Goal: Task Accomplishment & Management: Manage account settings

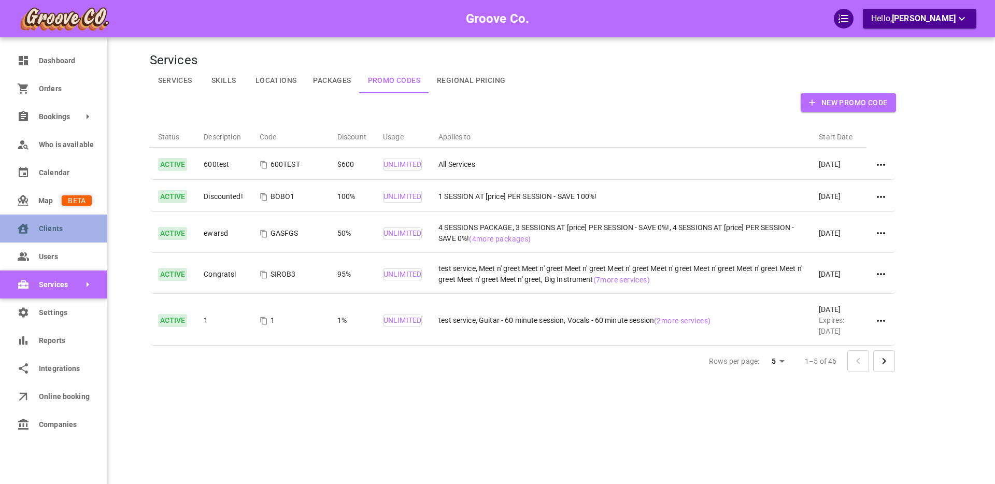
click at [50, 229] on span "Clients" at bounding box center [65, 228] width 53 height 11
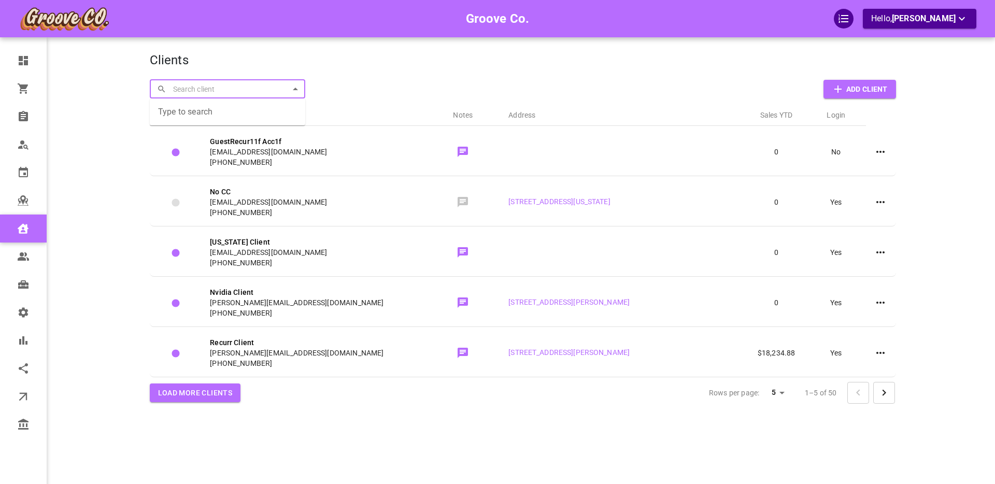
click at [199, 87] on input "text" at bounding box center [233, 89] width 127 height 18
click at [191, 111] on p "Course Test" at bounding box center [177, 111] width 38 height 11
type input "Course Test"
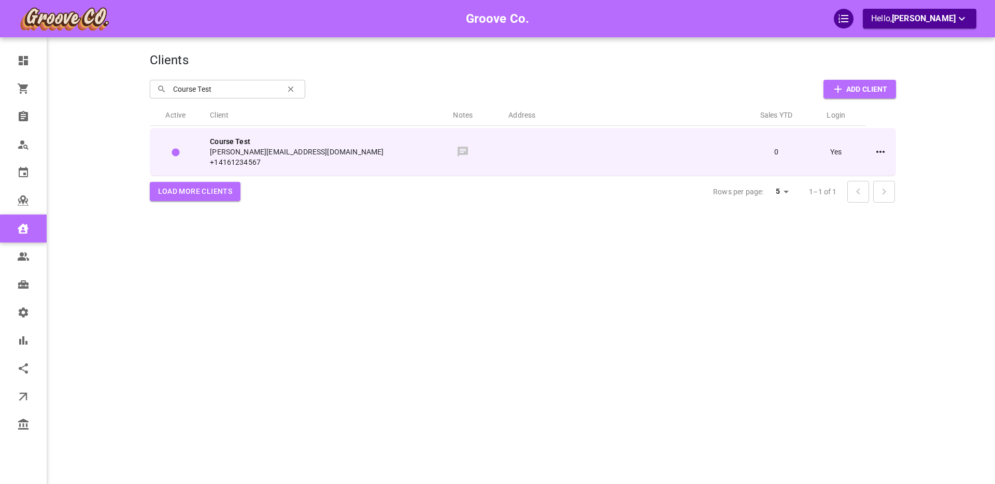
click at [313, 147] on span "[PERSON_NAME][EMAIL_ADDRESS][DOMAIN_NAME]" at bounding box center [313, 152] width 207 height 10
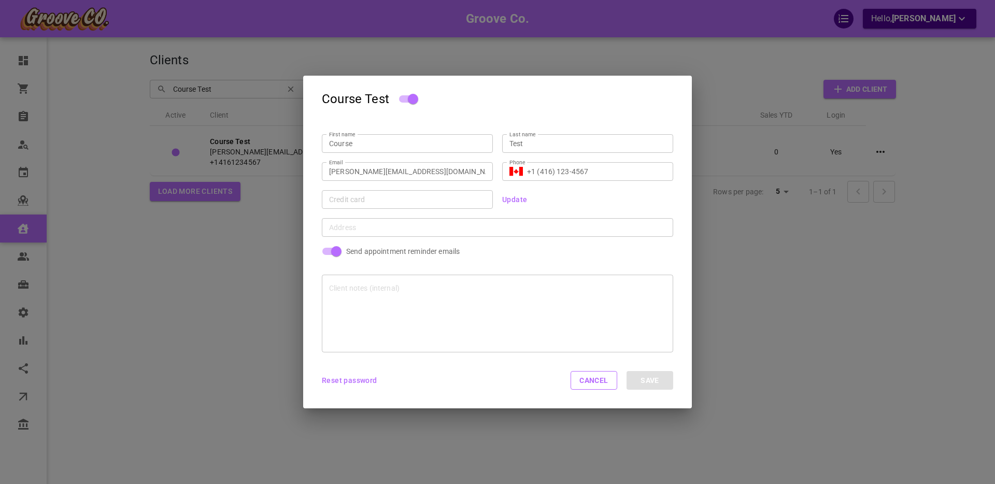
click at [372, 250] on p "Send appointment reminder emails" at bounding box center [402, 251] width 113 height 10
click at [366, 250] on input "Send appointment reminder emails" at bounding box center [336, 251] width 59 height 20
checkbox input "false"
click at [644, 377] on button "Save" at bounding box center [649, 380] width 47 height 19
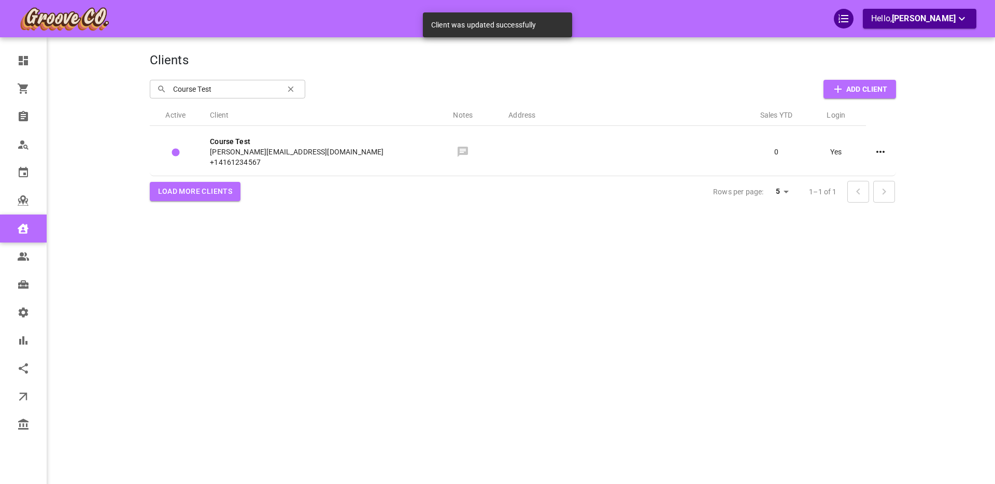
click at [205, 87] on input "Course Test" at bounding box center [224, 89] width 109 height 18
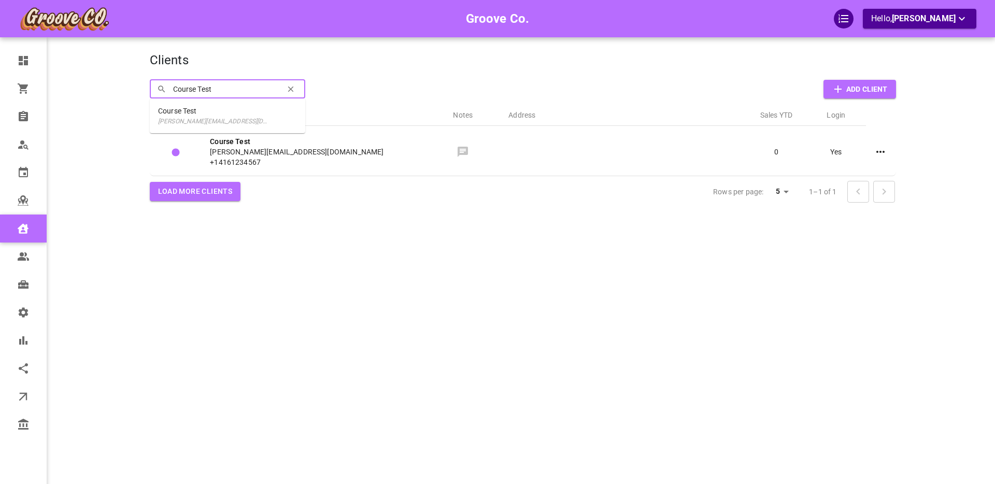
click at [202, 89] on input "Course Test" at bounding box center [224, 89] width 109 height 18
click at [207, 141] on p "Course33 Course333" at bounding box center [192, 137] width 69 height 11
type input "Course33 Course333"
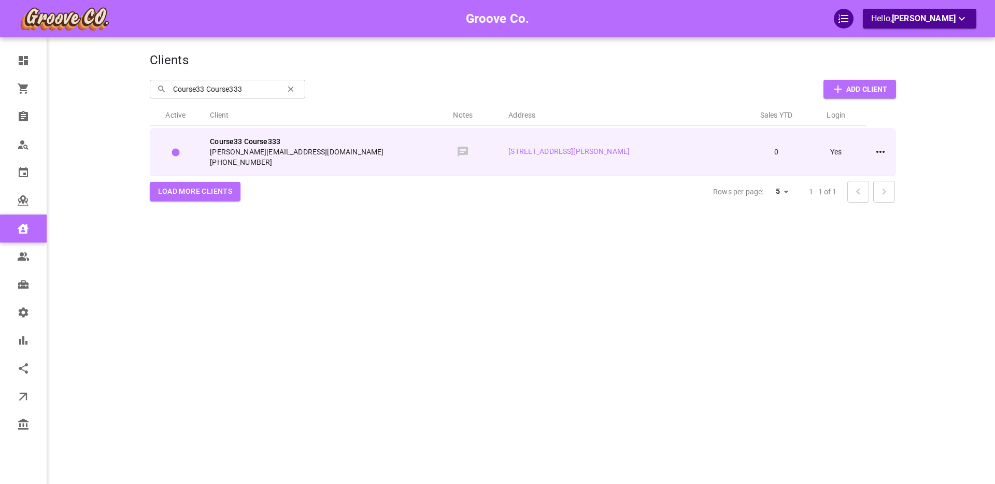
click at [365, 152] on span "[PERSON_NAME][EMAIL_ADDRESS][DOMAIN_NAME]" at bounding box center [313, 152] width 207 height 10
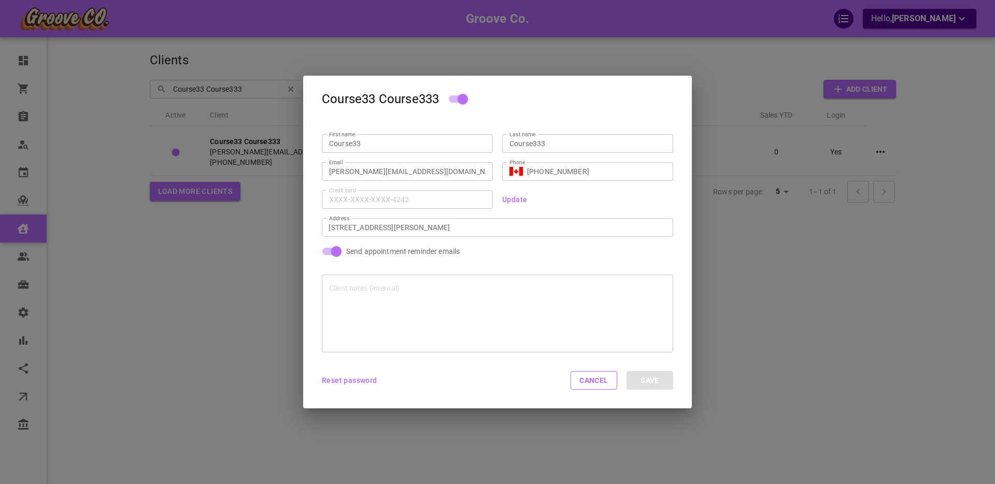
click at [339, 251] on input "Send appointment reminder emails" at bounding box center [336, 251] width 59 height 20
checkbox input "false"
click at [652, 379] on button "Save" at bounding box center [649, 380] width 47 height 19
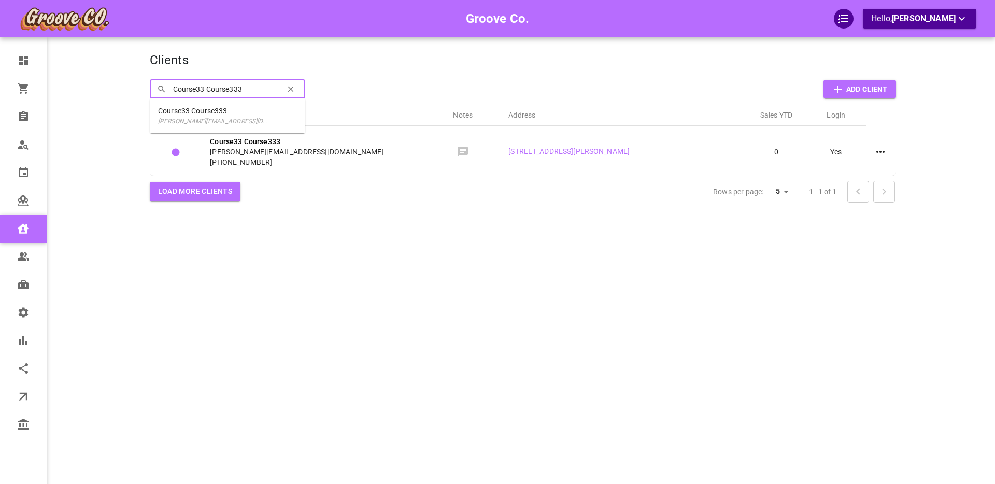
click at [228, 89] on input "Course33 Course333" at bounding box center [224, 89] width 109 height 18
click at [209, 144] on p "[PERSON_NAME][EMAIL_ADDRESS][DOMAIN_NAME]" at bounding box center [214, 147] width 113 height 9
type input "Coursy2 Test2"
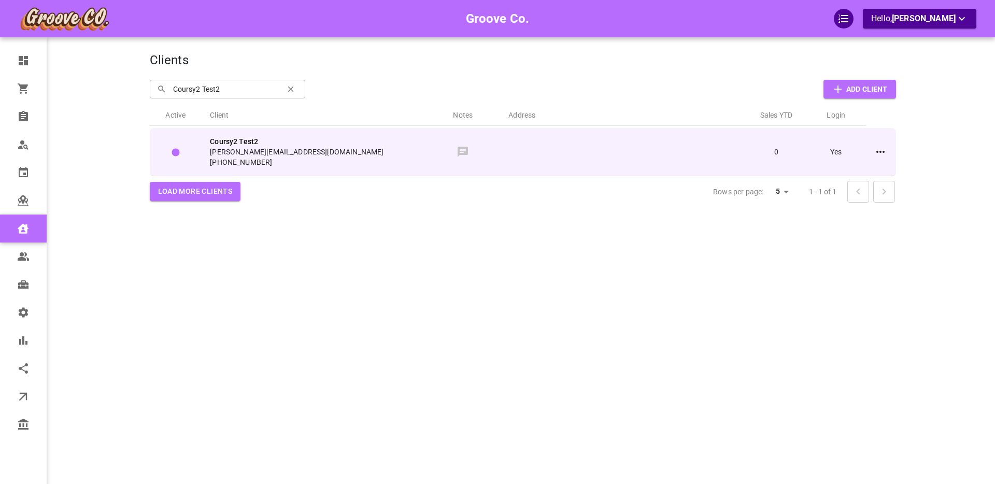
click at [359, 148] on span "[PERSON_NAME][EMAIL_ADDRESS][DOMAIN_NAME]" at bounding box center [313, 152] width 207 height 10
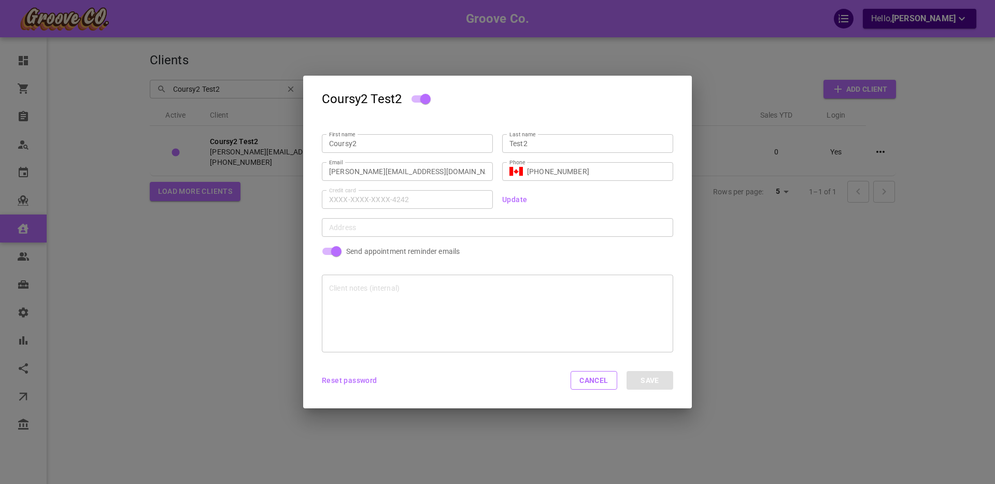
click at [351, 249] on p "Send appointment reminder emails" at bounding box center [402, 251] width 113 height 10
click at [351, 249] on input "Send appointment reminder emails" at bounding box center [336, 251] width 59 height 20
checkbox input "false"
click at [640, 378] on button "Save" at bounding box center [649, 380] width 47 height 19
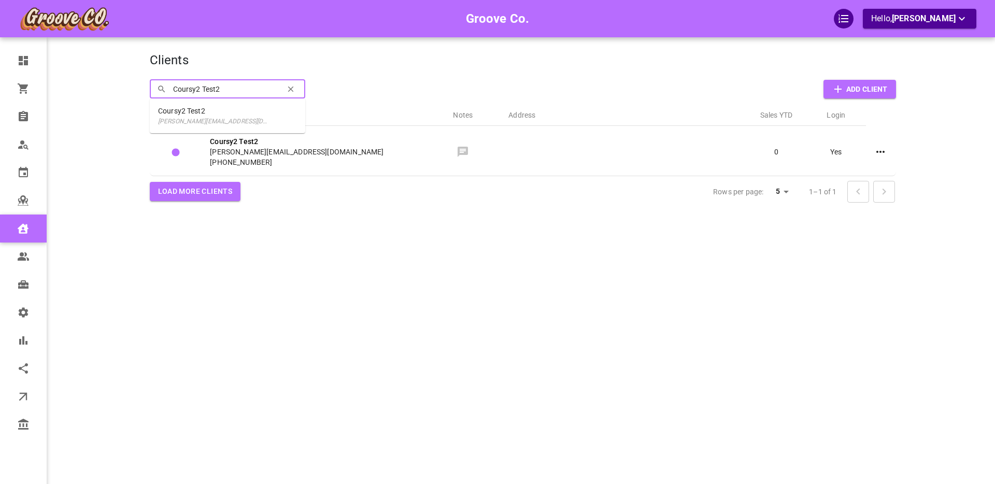
click at [211, 88] on input "Coursy2 Test2" at bounding box center [224, 89] width 109 height 18
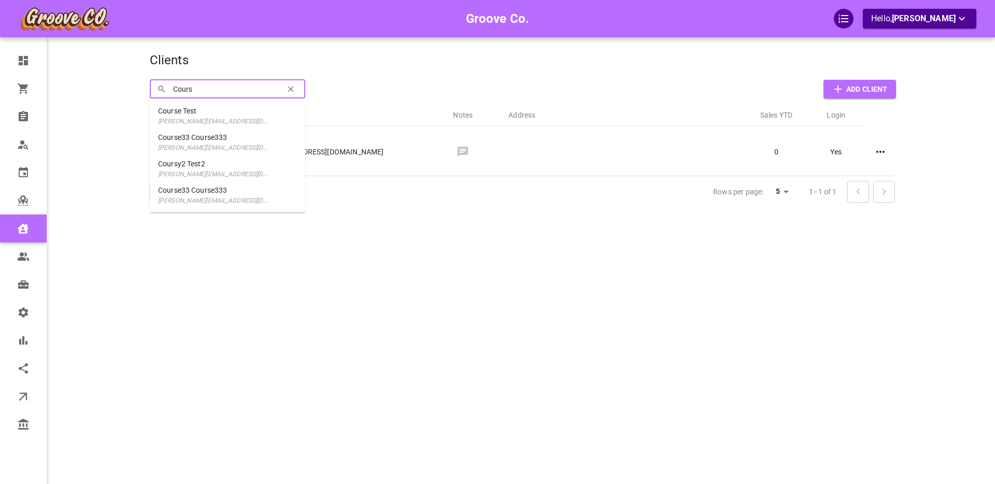
click at [229, 198] on p "[PERSON_NAME][EMAIL_ADDRESS][DOMAIN_NAME]" at bounding box center [214, 200] width 113 height 9
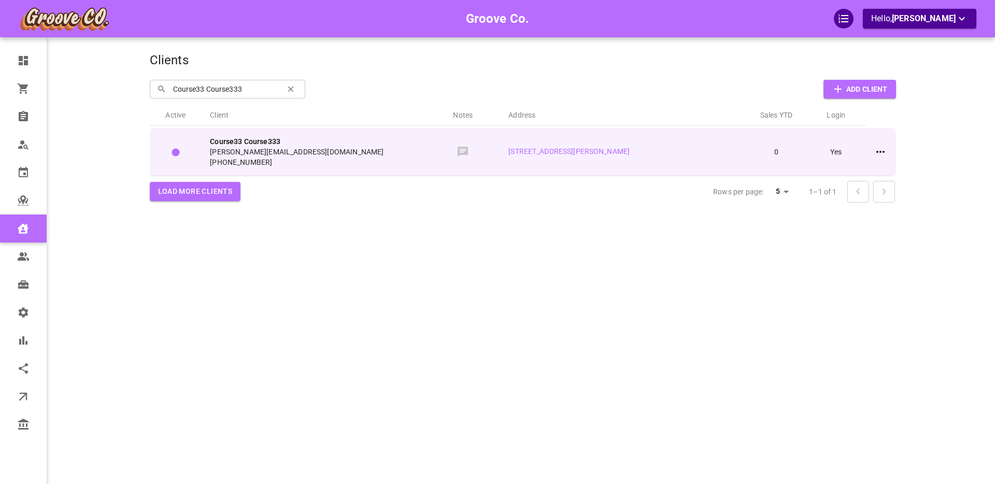
click at [380, 161] on span "[PHONE_NUMBER]" at bounding box center [313, 162] width 207 height 10
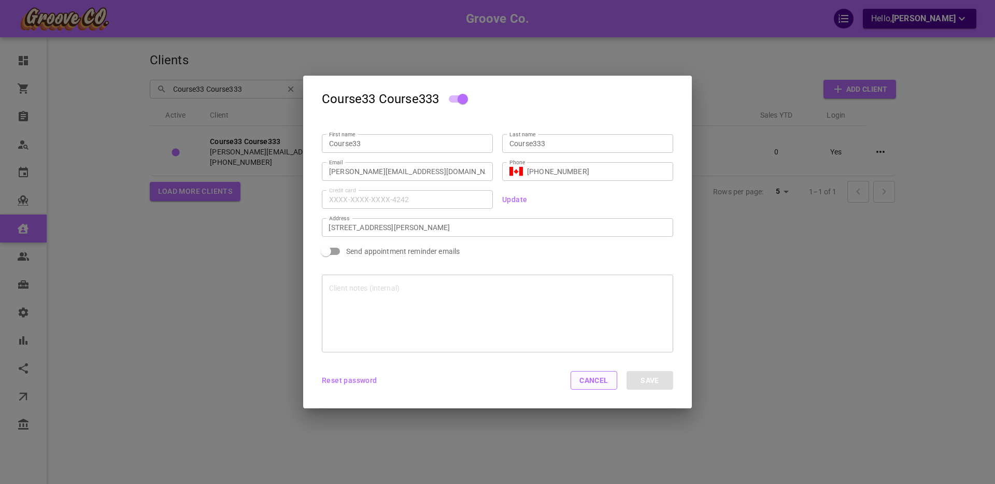
click at [575, 384] on button "Cancel" at bounding box center [594, 380] width 47 height 19
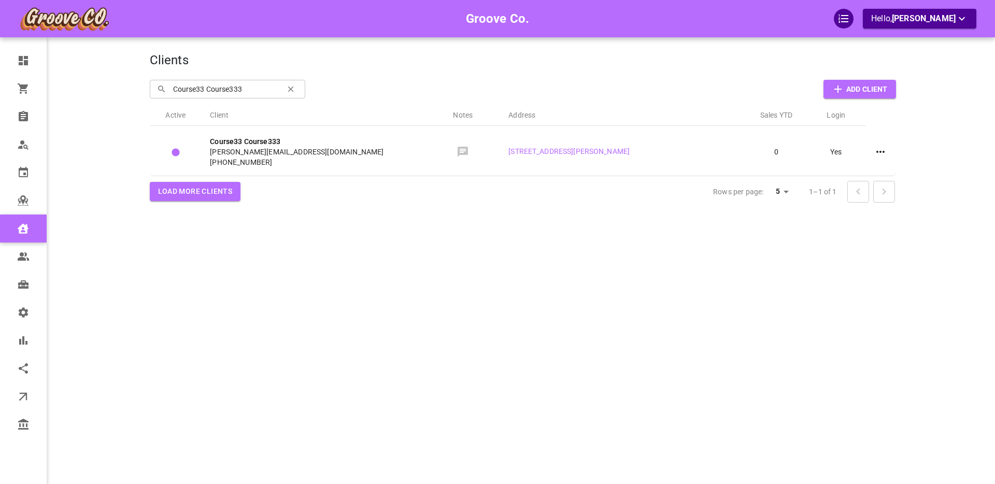
click at [250, 89] on input "Course33 Course333" at bounding box center [224, 89] width 109 height 18
click at [252, 89] on input "Course33 Course333" at bounding box center [224, 89] width 109 height 18
click at [229, 141] on div "Course33 Course333 [PERSON_NAME][EMAIL_ADDRESS][DOMAIN_NAME]" at bounding box center [214, 142] width 113 height 20
type input "Course33 Course333"
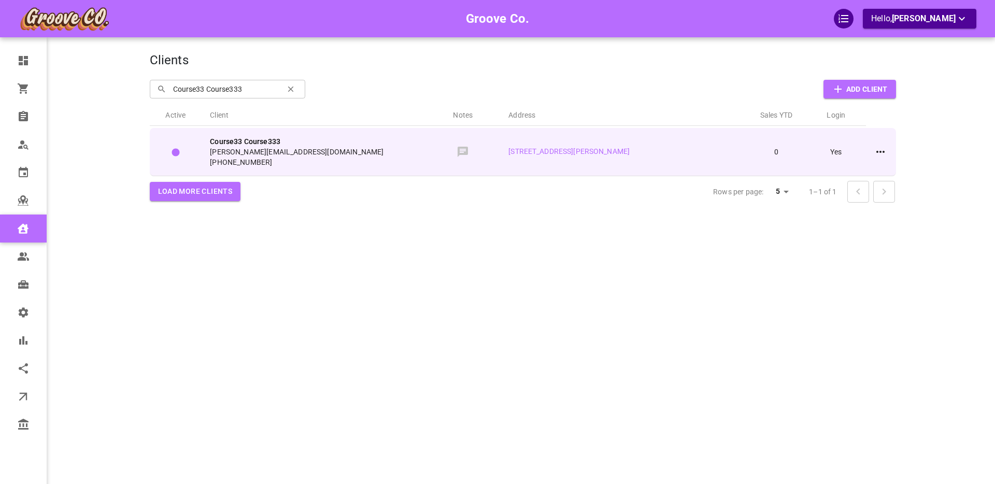
click at [360, 146] on div "Course33 Course333 [PERSON_NAME][EMAIL_ADDRESS][DOMAIN_NAME] [PHONE_NUMBER]" at bounding box center [313, 151] width 207 height 31
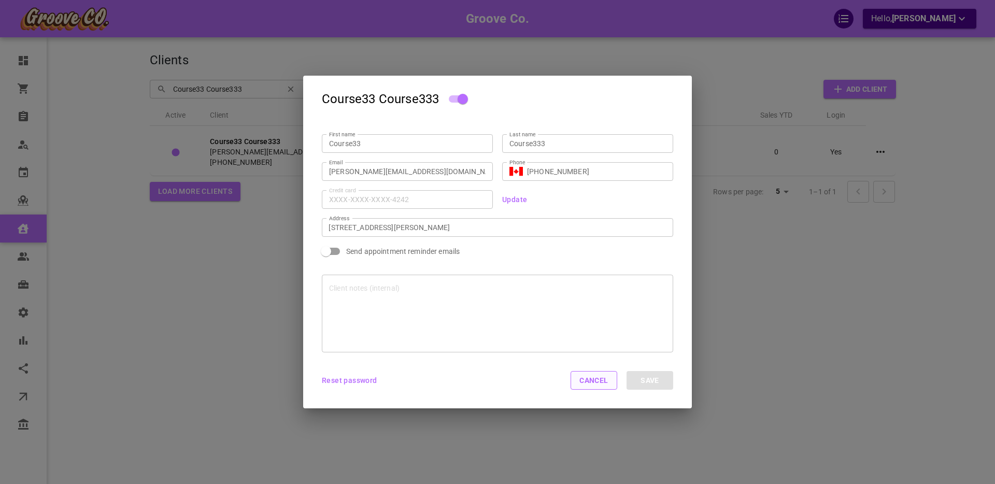
click at [595, 380] on button "Cancel" at bounding box center [594, 380] width 47 height 19
